Goal: Information Seeking & Learning: Learn about a topic

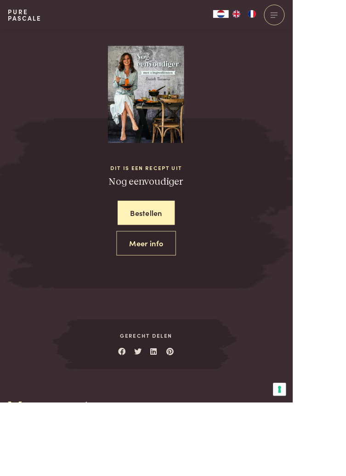
scroll to position [1360, 0]
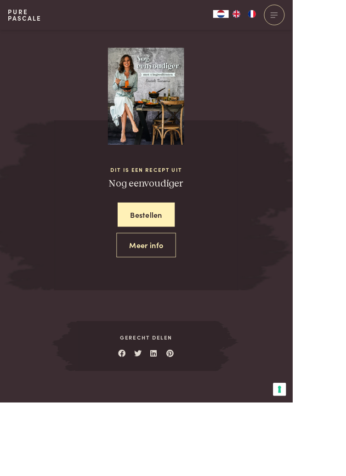
click at [184, 128] on img at bounding box center [173, 114] width 90 height 115
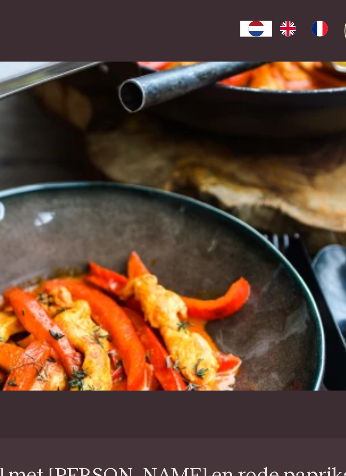
scroll to position [0, 0]
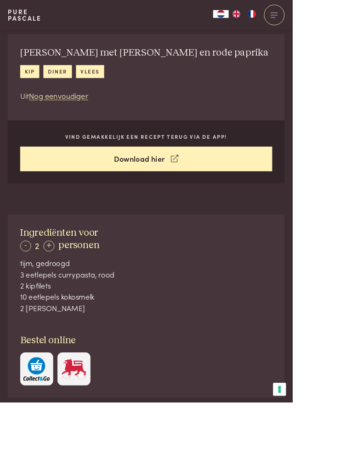
scroll to position [246, 0]
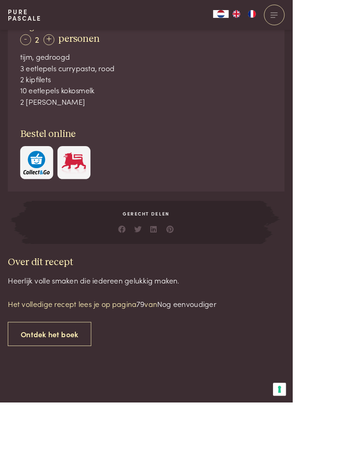
scroll to position [476, 0]
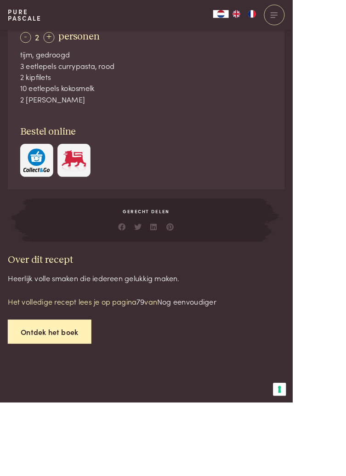
click at [86, 393] on link "Ontdek het boek" at bounding box center [58, 392] width 99 height 29
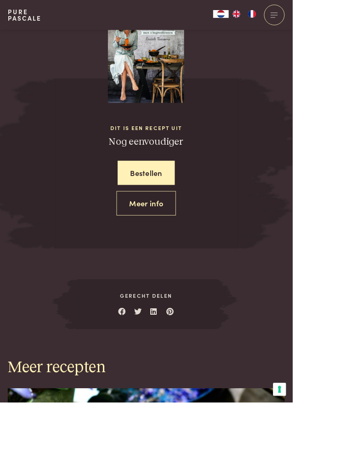
scroll to position [1410, 0]
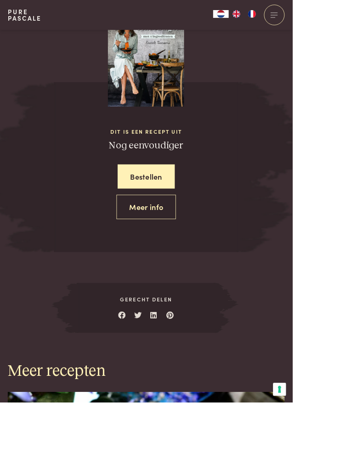
scroll to position [1404, 0]
